Goal: Task Accomplishment & Management: Manage account settings

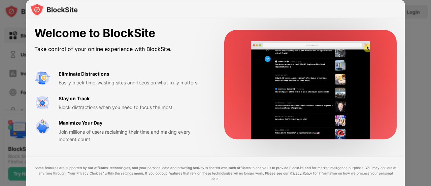
click at [414, 123] on div at bounding box center [215, 93] width 431 height 186
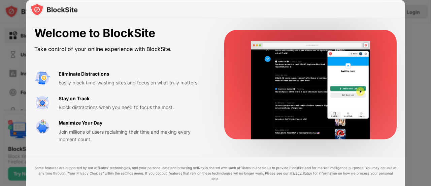
click at [107, 47] on div "Take control of your online experience with BlockSite." at bounding box center [121, 49] width 174 height 10
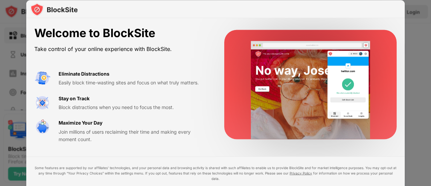
click at [88, 85] on div "Easily block time-wasting sites and focus on what truly matters." at bounding box center [133, 82] width 149 height 7
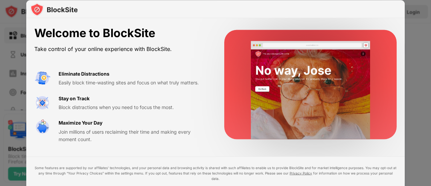
click at [5, 53] on div at bounding box center [215, 93] width 431 height 186
